Goal: Task Accomplishment & Management: Use online tool/utility

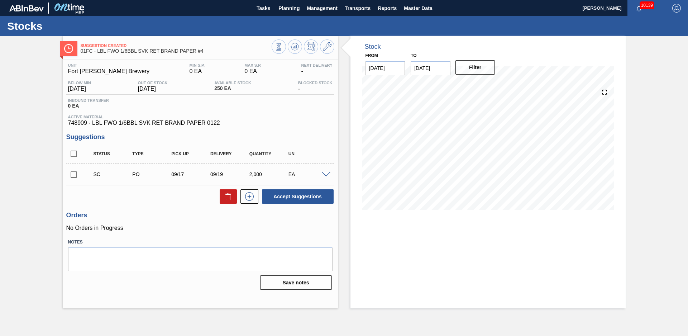
drag, startPoint x: 341, startPoint y: 139, endPoint x: 331, endPoint y: 116, distance: 24.4
click at [341, 139] on div "Stock From [DATE] to [DATE] Filter" at bounding box center [482, 172] width 288 height 272
click at [256, 5] on span "Tasks" at bounding box center [263, 8] width 16 height 9
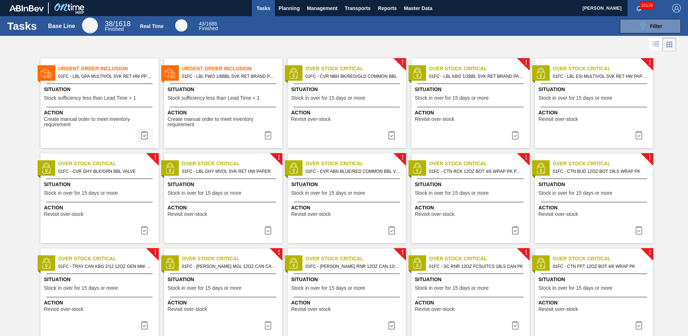
click at [144, 135] on img at bounding box center [144, 135] width 9 height 9
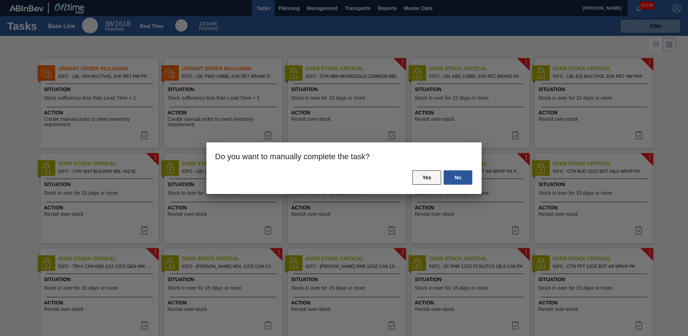
click at [419, 174] on button "Yes" at bounding box center [426, 177] width 29 height 14
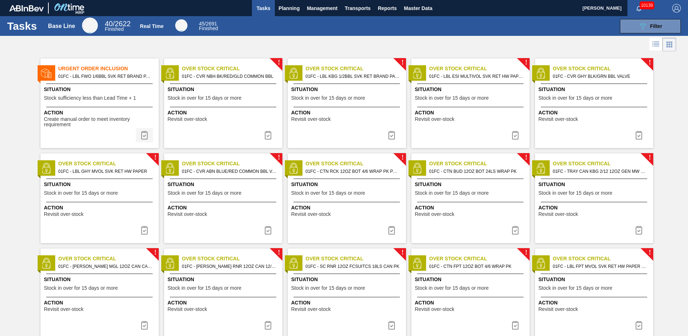
click at [141, 134] on img at bounding box center [144, 135] width 9 height 9
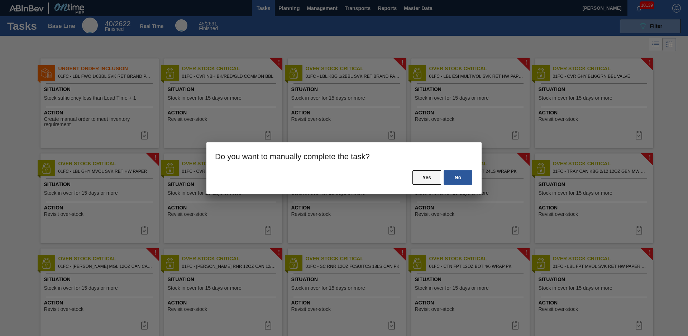
click at [430, 172] on button "Yes" at bounding box center [426, 177] width 29 height 14
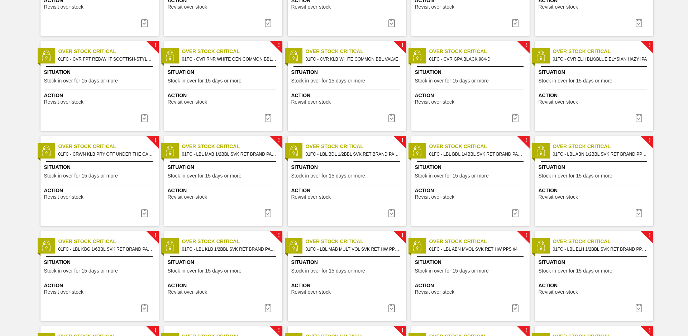
scroll to position [495, 0]
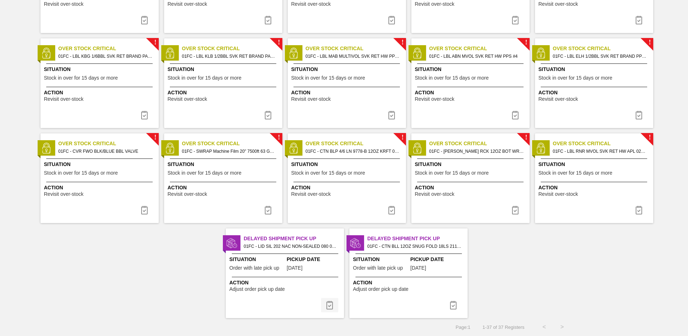
click at [335, 306] on button at bounding box center [329, 305] width 17 height 14
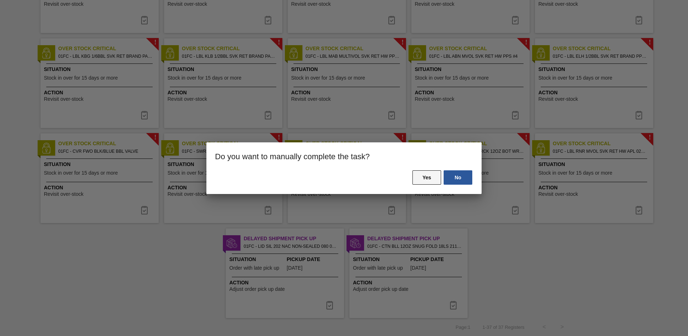
click at [421, 176] on button "Yes" at bounding box center [426, 177] width 29 height 14
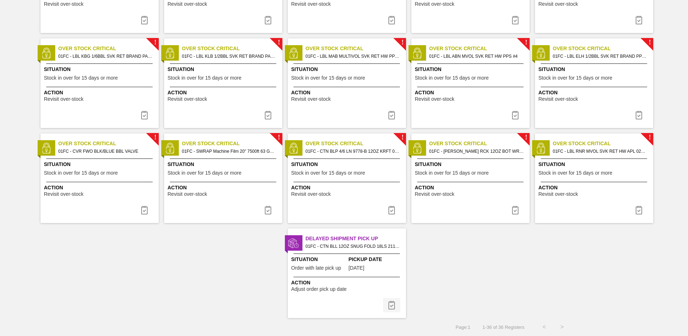
click at [394, 302] on img at bounding box center [391, 305] width 9 height 9
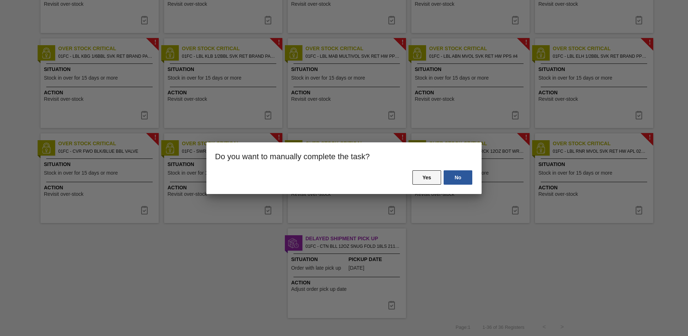
click at [430, 177] on button "Yes" at bounding box center [426, 177] width 29 height 14
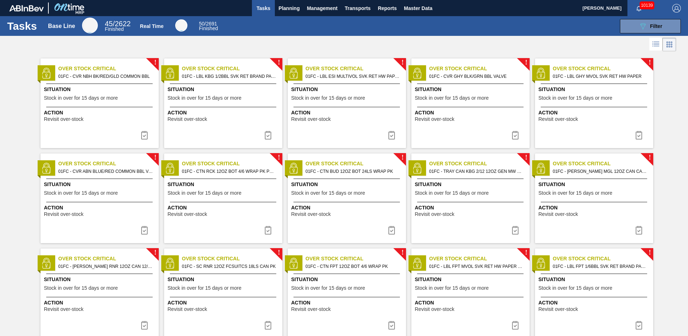
scroll to position [0, 0]
click at [276, 47] on div at bounding box center [344, 44] width 688 height 17
click at [278, 7] on span "Planning" at bounding box center [288, 8] width 21 height 9
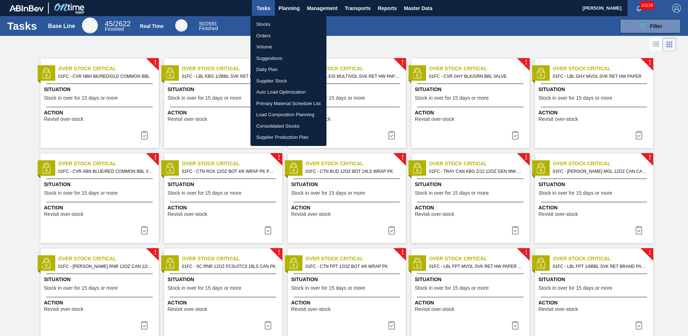
click at [270, 59] on li "Suggestions" at bounding box center [288, 58] width 76 height 11
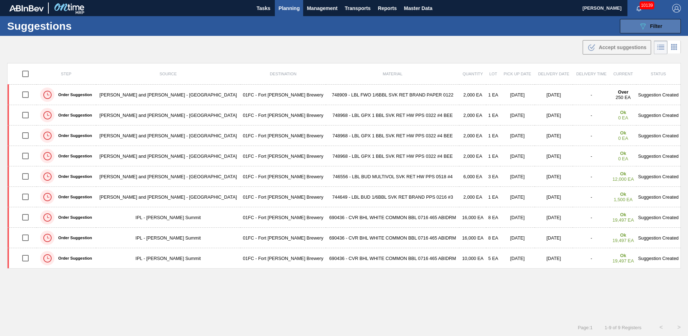
click at [635, 24] on button "089F7B8B-B2A5-4AFE-B5C0-19BA573D28AC Filter" at bounding box center [650, 26] width 61 height 14
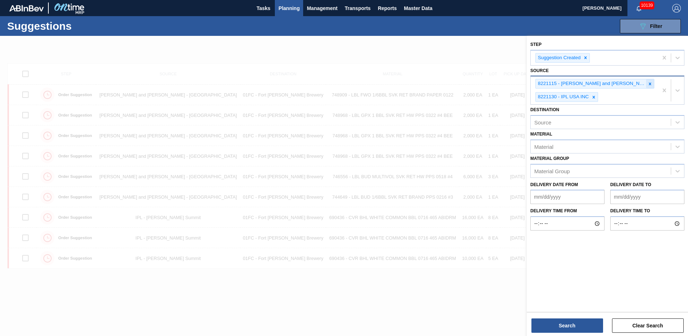
click at [647, 85] on icon at bounding box center [649, 83] width 5 height 5
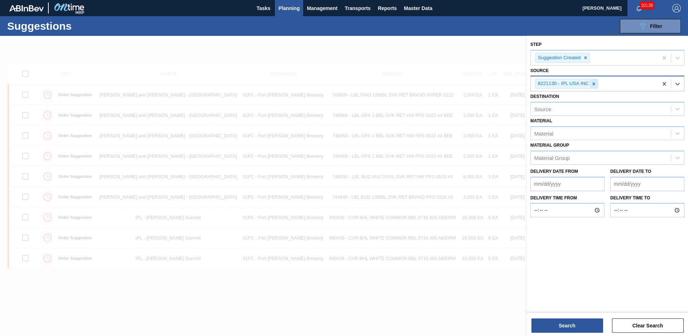
click at [591, 82] on icon at bounding box center [593, 83] width 5 height 5
click at [484, 57] on div at bounding box center [344, 204] width 688 height 336
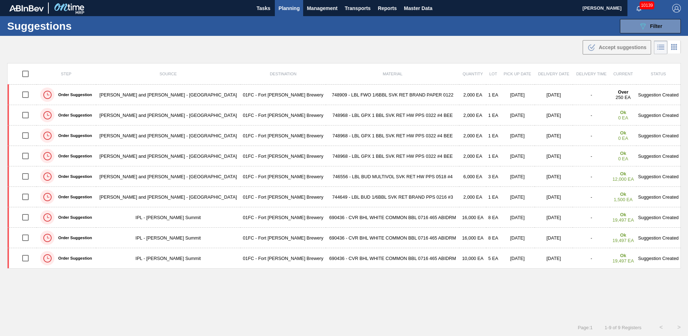
click at [191, 286] on div "Step Source Destination Material Quantity Lot Pick up Date Delivery Date Delive…" at bounding box center [343, 184] width 673 height 242
click at [283, 5] on span "Planning" at bounding box center [288, 8] width 21 height 9
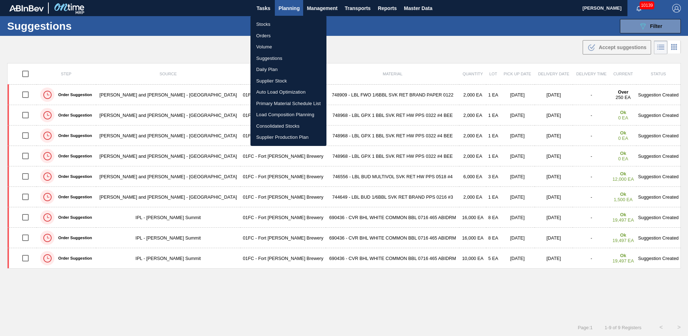
click at [271, 114] on li "Load Composition Planning" at bounding box center [288, 114] width 76 height 11
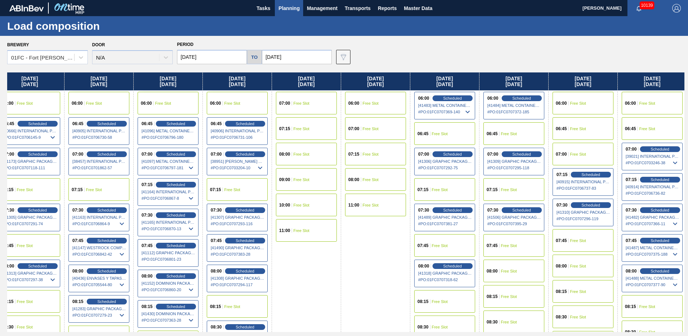
drag, startPoint x: 372, startPoint y: 293, endPoint x: 418, endPoint y: 283, distance: 47.8
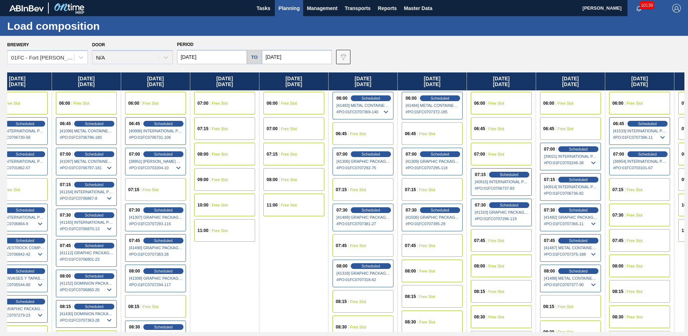
drag, startPoint x: 543, startPoint y: 305, endPoint x: 584, endPoint y: 290, distance: 43.9
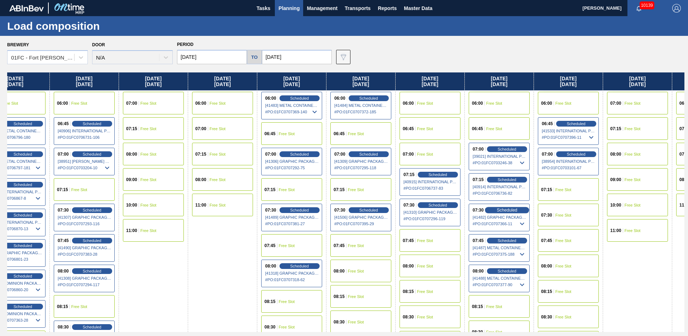
click at [510, 210] on span "Scheduled" at bounding box center [506, 209] width 20 height 5
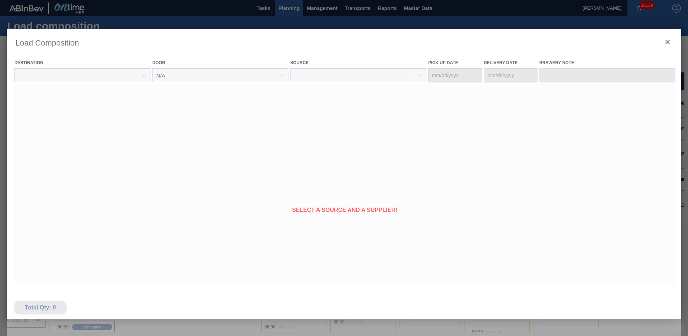
type Date "[DATE]"
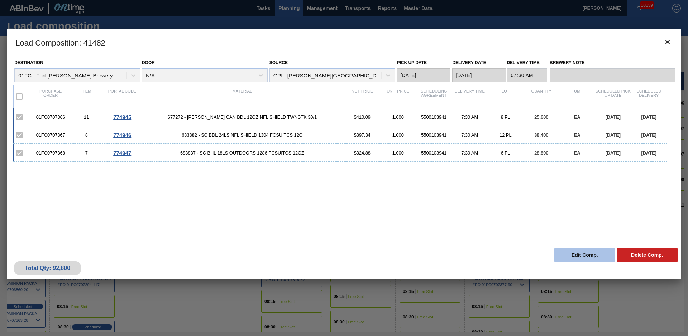
click at [560, 253] on button "Edit Comp." at bounding box center [584, 254] width 61 height 14
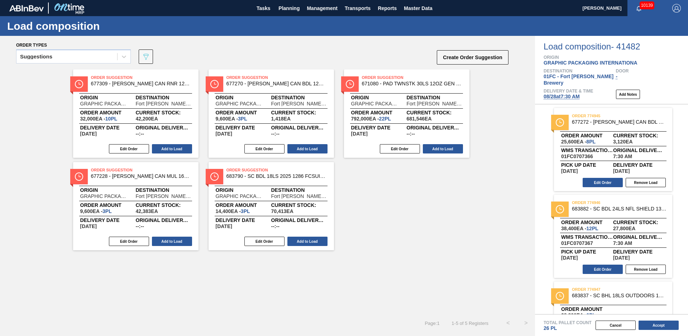
scroll to position [48, 0]
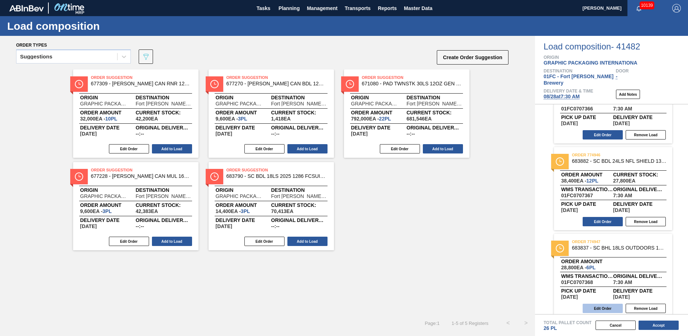
click at [605, 303] on button "Edit Order" at bounding box center [602, 307] width 40 height 9
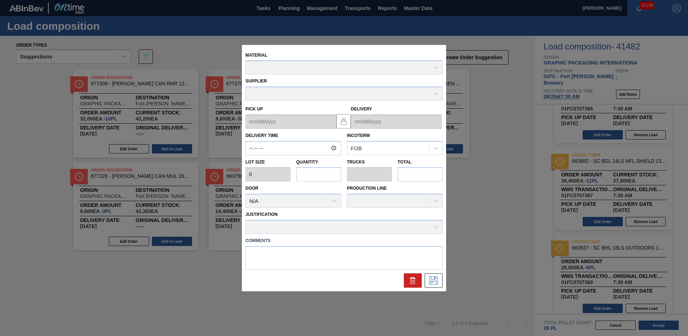
type input "07:30:00"
type input "4,800"
type input "6"
type input "0.231"
type input "28,800"
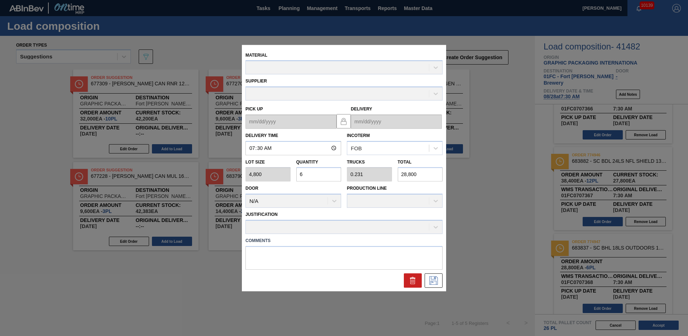
type up "[DATE]"
type input "[DATE]"
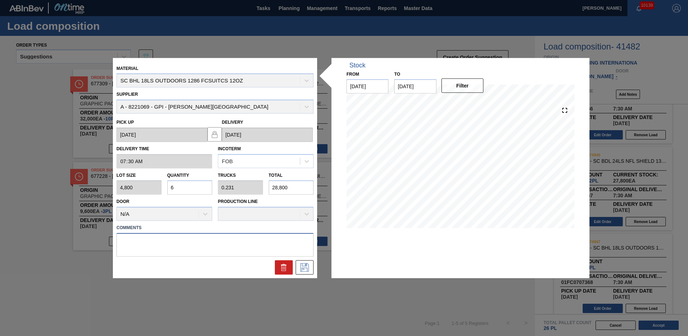
click at [181, 245] on textarea at bounding box center [214, 245] width 197 height 24
type textarea "RECV 27,240 Partial"
click at [238, 262] on div at bounding box center [215, 267] width 203 height 14
click at [307, 264] on icon at bounding box center [304, 267] width 9 height 9
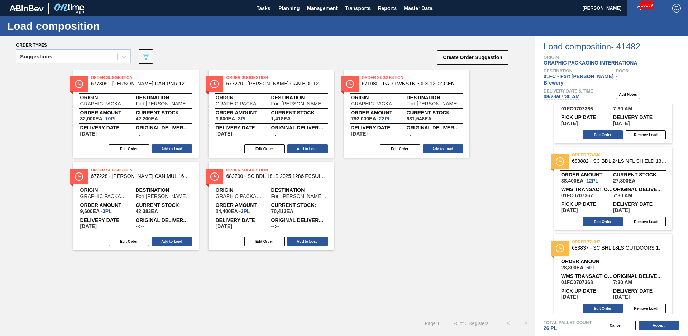
scroll to position [0, 0]
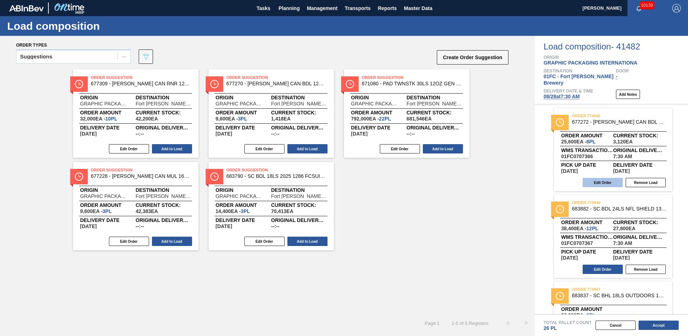
click at [614, 178] on button "Edit Order" at bounding box center [602, 182] width 40 height 9
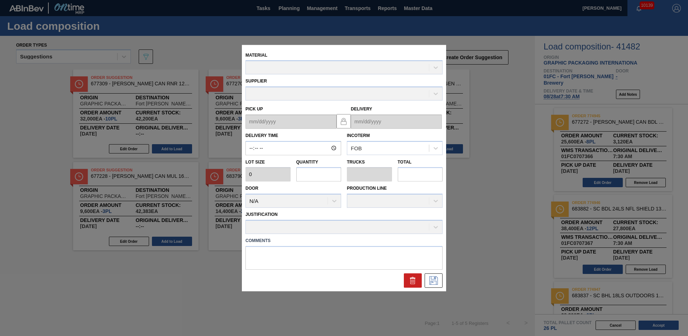
type input "07:30:00"
type input "3,200"
type input "8"
type input "0.308"
type input "25,600"
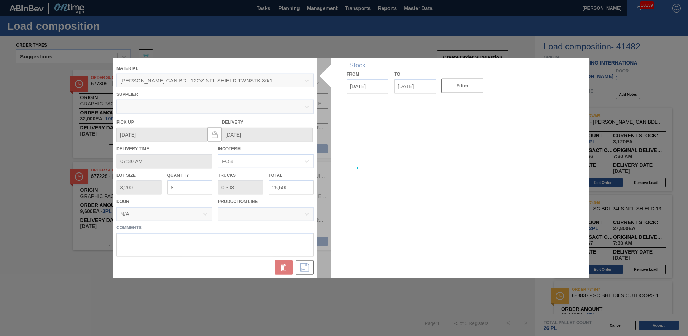
type up "[DATE]"
type input "[DATE]"
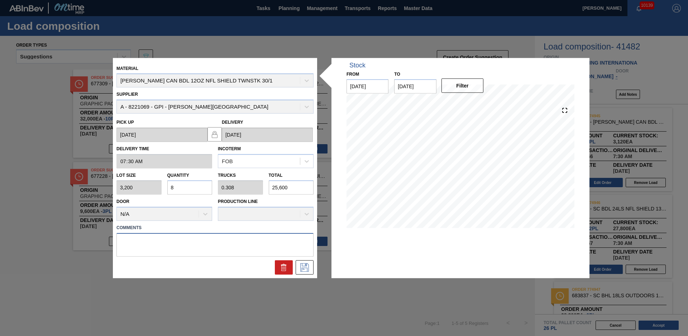
click at [157, 248] on textarea at bounding box center [214, 245] width 197 height 24
type textarea "RECV 25,000 Partials"
click at [259, 265] on div at bounding box center [215, 267] width 203 height 14
click at [312, 264] on button at bounding box center [304, 267] width 18 height 14
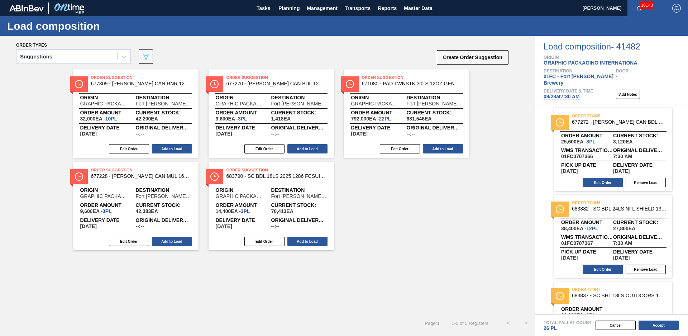
click at [21, 147] on div "Order Suggestion 677309 - [PERSON_NAME] CAN RNR 12OZ RAINIER TWNSTK 30/12 C Ori…" at bounding box center [267, 159] width 535 height 181
click at [659, 327] on button "Accept" at bounding box center [658, 324] width 40 height 9
